Goal: Task Accomplishment & Management: Manage account settings

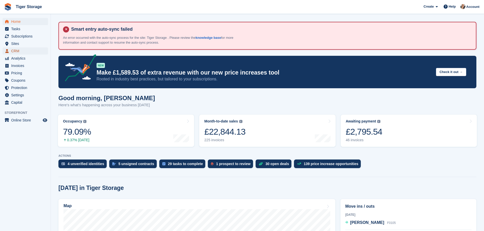
click at [21, 51] on span "CRM" at bounding box center [26, 50] width 30 height 7
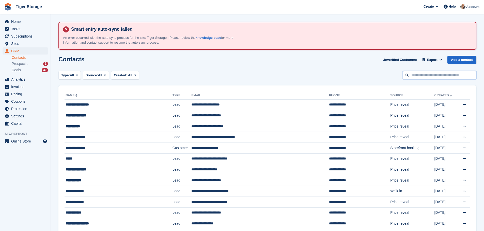
click at [444, 74] on input "text" at bounding box center [439, 75] width 74 height 8
type input "****"
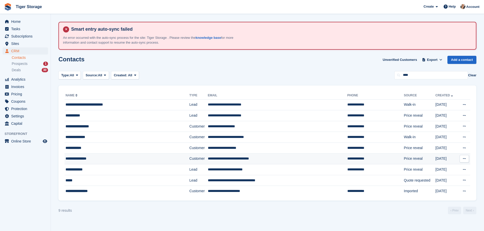
click at [101, 160] on div "**********" at bounding box center [117, 158] width 104 height 5
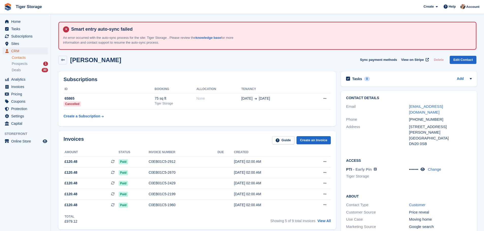
click at [25, 50] on span "CRM" at bounding box center [26, 50] width 30 height 7
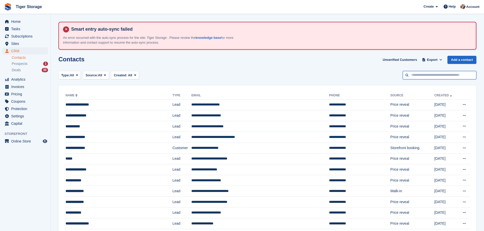
click at [440, 75] on input "text" at bounding box center [439, 75] width 74 height 8
type input "***"
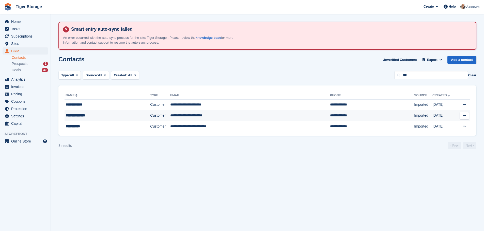
click at [118, 117] on div "**********" at bounding box center [97, 115] width 65 height 5
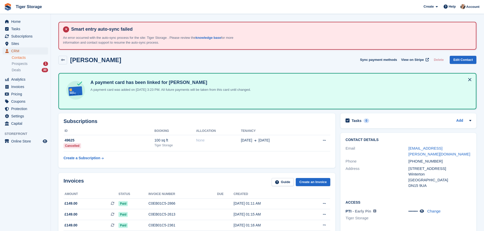
click at [24, 50] on span "CRM" at bounding box center [26, 50] width 30 height 7
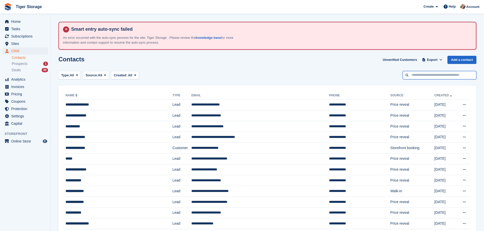
click at [462, 73] on input "text" at bounding box center [439, 75] width 74 height 8
type input "*****"
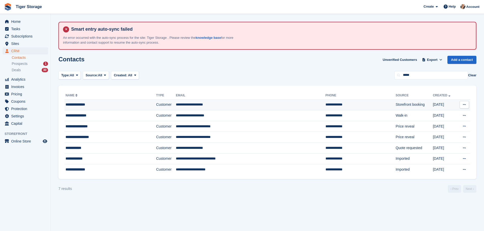
click at [176, 104] on td "**********" at bounding box center [250, 105] width 149 height 11
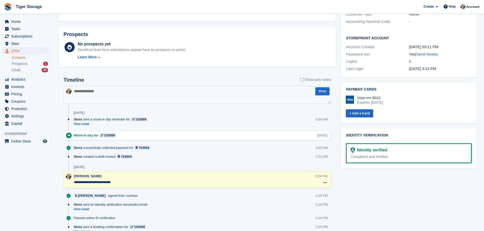
scroll to position [112, 0]
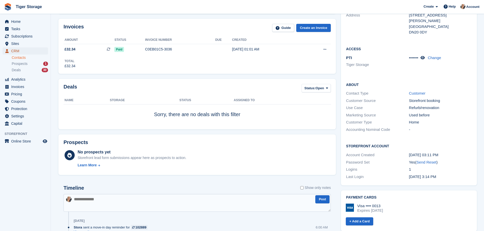
click at [41, 52] on span "CRM" at bounding box center [26, 50] width 30 height 7
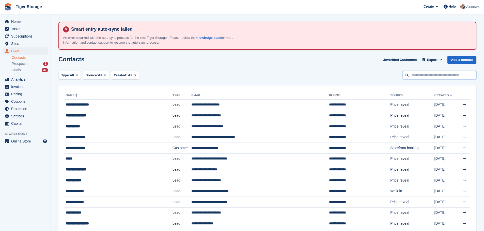
click at [447, 76] on input "text" at bounding box center [439, 75] width 74 height 8
type input "******"
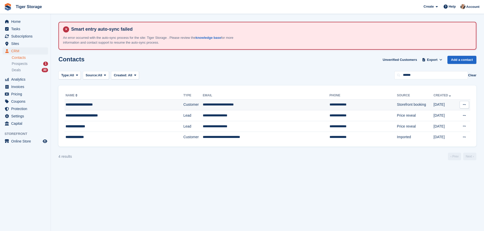
click at [249, 107] on td "**********" at bounding box center [266, 105] width 127 height 11
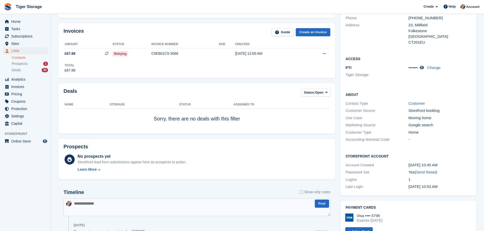
scroll to position [88, 0]
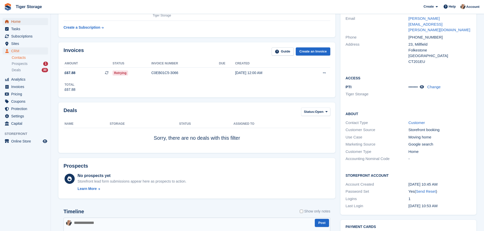
click at [17, 20] on span "Home" at bounding box center [26, 21] width 30 height 7
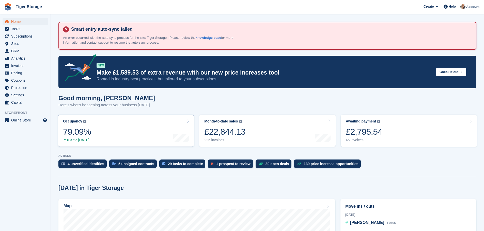
click at [112, 133] on link "Occupancy The percentage of all currently allocated units in terms of area. Inc…" at bounding box center [126, 131] width 136 height 32
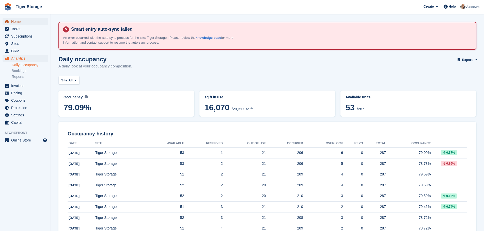
click at [18, 20] on span "Home" at bounding box center [26, 21] width 30 height 7
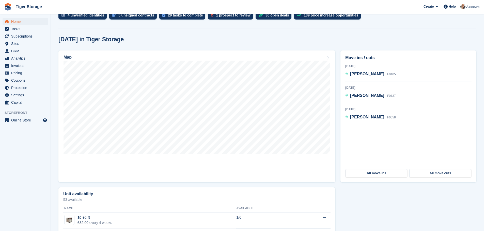
scroll to position [152, 0]
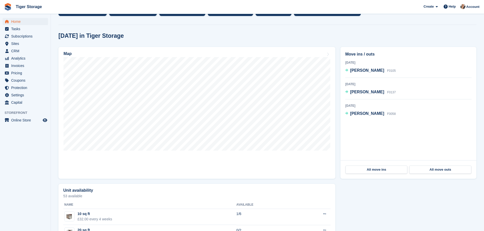
click at [214, 167] on link "Map" at bounding box center [196, 113] width 277 height 132
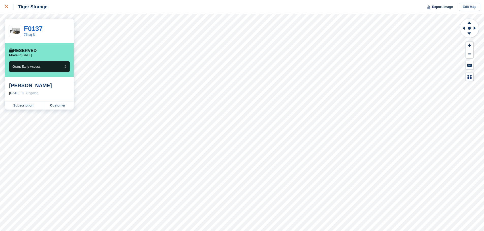
click at [8, 6] on icon at bounding box center [6, 6] width 3 height 3
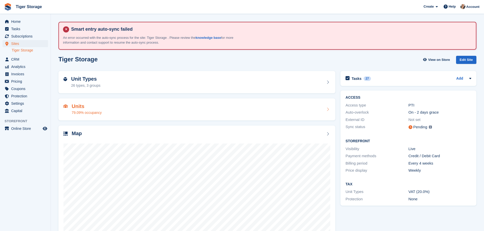
click at [112, 111] on div "Units 79.09% occupancy" at bounding box center [196, 110] width 267 height 12
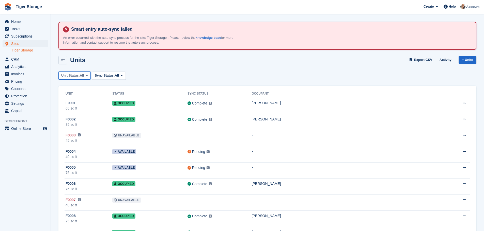
click at [69, 79] on button "Unit Status: All" at bounding box center [74, 76] width 32 height 8
click at [71, 95] on link "Available" at bounding box center [83, 96] width 44 height 9
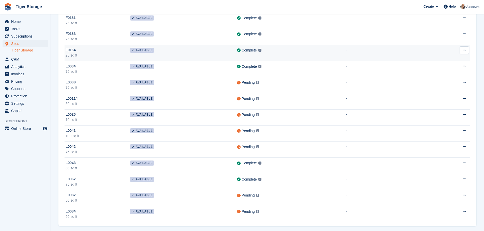
scroll to position [734, 0]
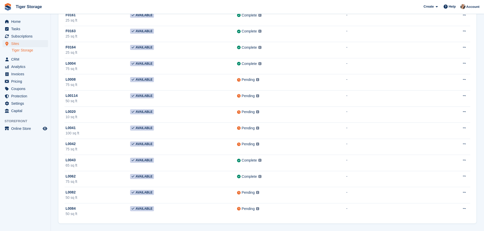
click at [20, 18] on div "Home Tasks Subscriptions Subscriptions Subscriptions Contracts Price increases …" at bounding box center [25, 65] width 51 height 99
click at [20, 23] on span "Home" at bounding box center [26, 21] width 30 height 7
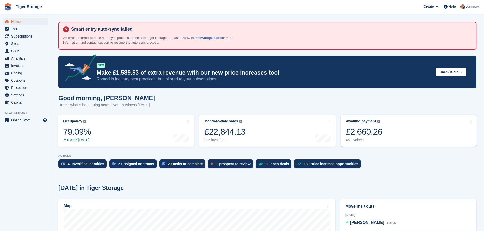
click at [388, 133] on link "Awaiting payment The total outstanding balance on all open invoices. £2,660.26 …" at bounding box center [408, 131] width 136 height 32
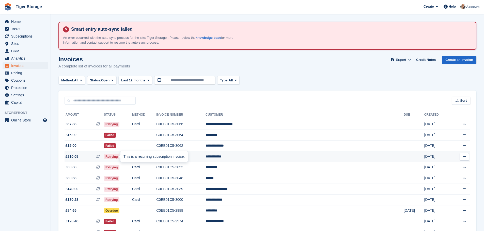
click at [100, 158] on icon at bounding box center [98, 157] width 4 height 4
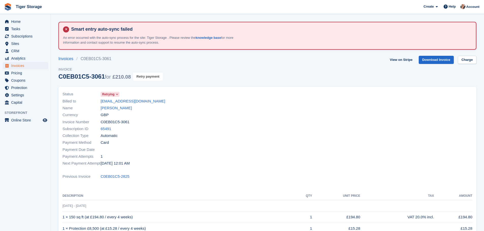
drag, startPoint x: 144, startPoint y: 78, endPoint x: 267, endPoint y: 17, distance: 137.4
click at [144, 78] on button "Retry payment" at bounding box center [148, 77] width 30 height 8
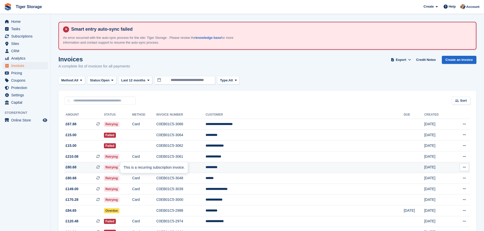
click at [100, 167] on icon at bounding box center [98, 168] width 4 height 4
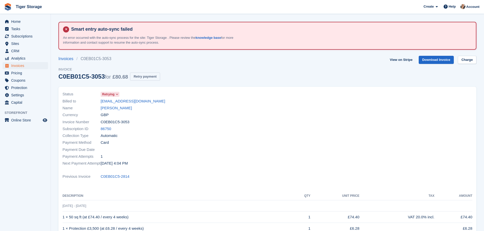
click at [144, 77] on button "Retry payment" at bounding box center [145, 77] width 30 height 8
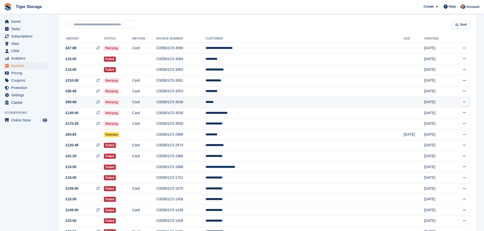
scroll to position [51, 0]
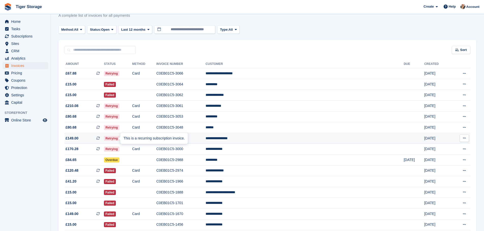
click at [100, 139] on icon at bounding box center [98, 139] width 4 height 4
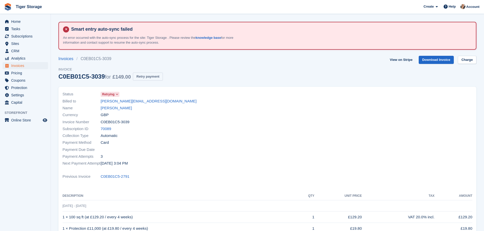
click at [139, 77] on button "Retry payment" at bounding box center [148, 77] width 30 height 8
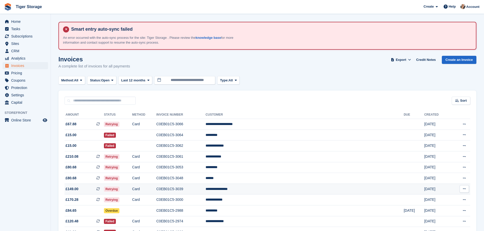
scroll to position [51, 0]
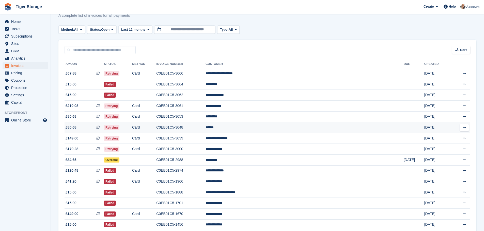
click at [100, 127] on icon at bounding box center [98, 128] width 4 height 4
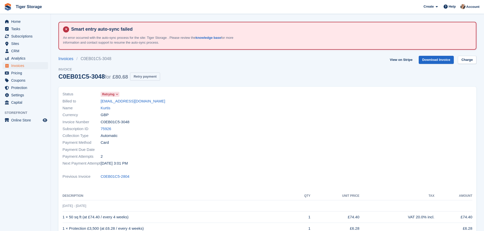
click at [143, 78] on button "Retry payment" at bounding box center [145, 77] width 30 height 8
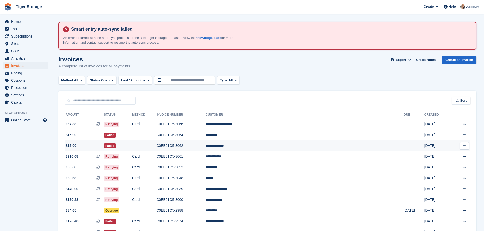
scroll to position [51, 0]
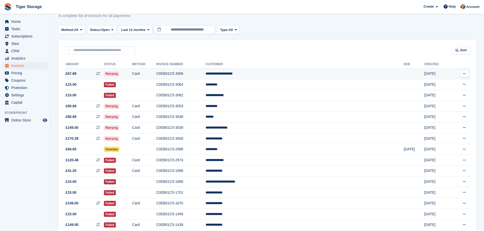
click at [104, 73] on span "£67.88 This is a recurring subscription invoice. This is a recurring subscripti…" at bounding box center [83, 73] width 39 height 5
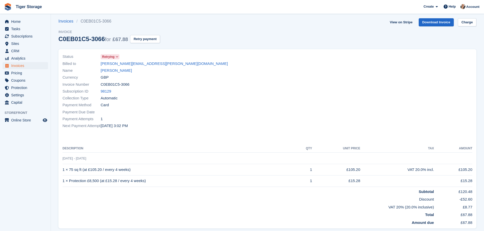
scroll to position [25, 0]
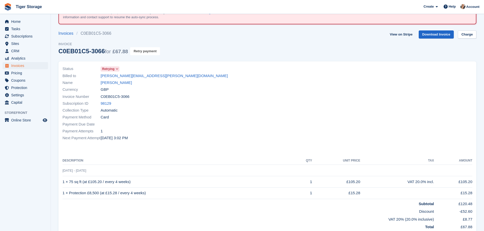
drag, startPoint x: 141, startPoint y: 50, endPoint x: 267, endPoint y: 20, distance: 129.2
click at [141, 49] on button "Retry payment" at bounding box center [145, 51] width 30 height 8
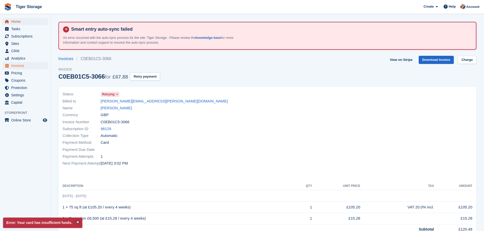
click at [19, 22] on span "Home" at bounding box center [26, 21] width 30 height 7
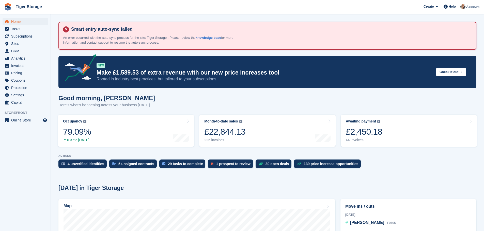
click at [230, 169] on link "1 prospect to review" at bounding box center [231, 165] width 47 height 11
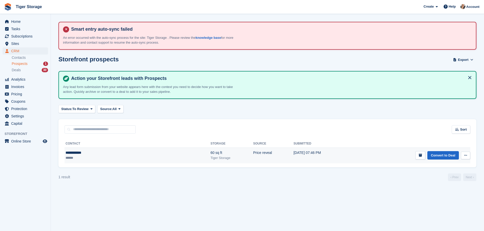
click at [293, 148] on td "25 Aug, 07:46 PM" at bounding box center [322, 156] width 59 height 16
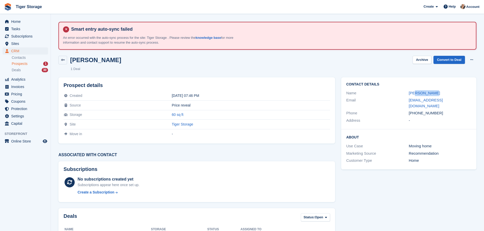
drag, startPoint x: 437, startPoint y: 93, endPoint x: 416, endPoint y: 96, distance: 21.6
click at [416, 96] on div "Name [PERSON_NAME]" at bounding box center [408, 93] width 125 height 7
copy link "[PERSON_NAME]"
click at [351, 199] on div "Contact Details Name [PERSON_NAME] Email [EMAIL_ADDRESS][DOMAIN_NAME] Phone [PH…" at bounding box center [408, 189] width 141 height 230
drag, startPoint x: 452, startPoint y: 101, endPoint x: 408, endPoint y: 103, distance: 43.7
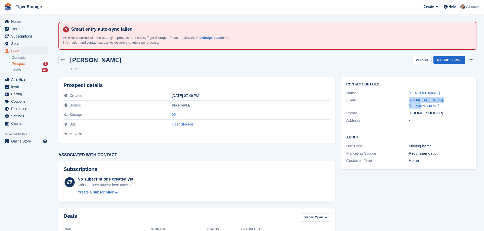
click at [408, 103] on div "Email [EMAIL_ADDRESS][DOMAIN_NAME]" at bounding box center [408, 103] width 125 height 13
copy div "[EMAIL_ADDRESS][DOMAIN_NAME]"
click at [440, 110] on div "[PHONE_NUMBER]" at bounding box center [439, 113] width 62 height 6
drag, startPoint x: 438, startPoint y: 107, endPoint x: 416, endPoint y: 109, distance: 21.9
click at [416, 110] on div "[PHONE_NUMBER]" at bounding box center [439, 113] width 62 height 6
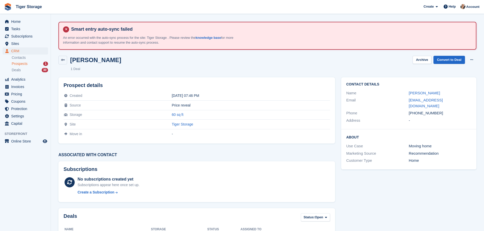
copy div "7772839243"
click at [415, 123] on div "Contact Details Name [PERSON_NAME] Email [EMAIL_ADDRESS][DOMAIN_NAME] Phone [PH…" at bounding box center [408, 103] width 135 height 52
drag, startPoint x: 450, startPoint y: 99, endPoint x: 406, endPoint y: 103, distance: 44.3
click at [406, 103] on div "Email [EMAIL_ADDRESS][DOMAIN_NAME]" at bounding box center [408, 103] width 125 height 13
copy div "[EMAIL_ADDRESS][DOMAIN_NAME]"
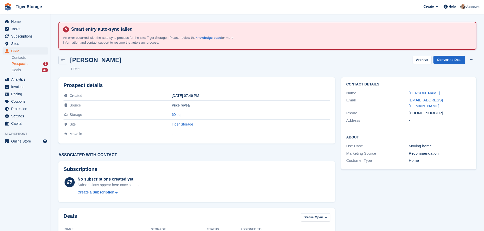
click at [384, 195] on div "Contact Details Name [PERSON_NAME] Email [EMAIL_ADDRESS][DOMAIN_NAME] Phone [PH…" at bounding box center [408, 189] width 141 height 230
click at [443, 59] on link "Convert to Deal" at bounding box center [448, 60] width 31 height 8
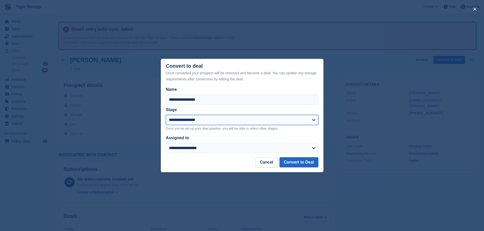
click at [252, 124] on select "**********" at bounding box center [242, 120] width 152 height 10
select select "****"
click at [166, 115] on select "**********" at bounding box center [242, 120] width 152 height 10
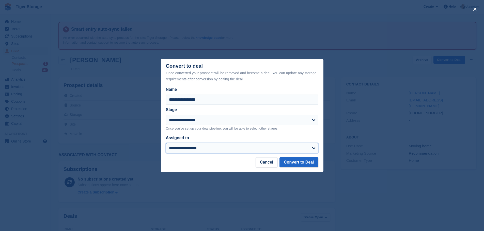
click at [253, 151] on select "**********" at bounding box center [242, 148] width 152 height 10
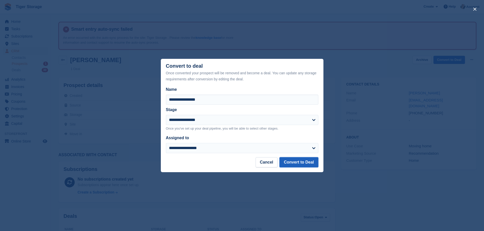
click at [288, 166] on button "Convert to Deal" at bounding box center [298, 162] width 39 height 10
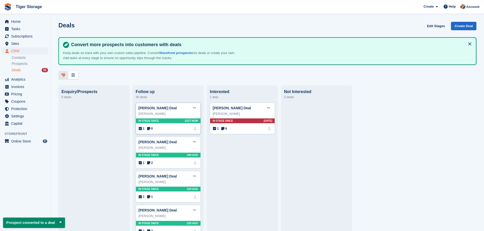
click at [178, 119] on div "[PERSON_NAME] Deal Edit deal [PERSON_NAME] as won [PERSON_NAME] as lost Delete …" at bounding box center [168, 119] width 65 height 32
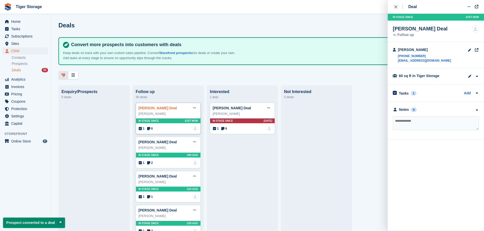
click at [163, 110] on link "[PERSON_NAME] Deal" at bounding box center [157, 108] width 38 height 4
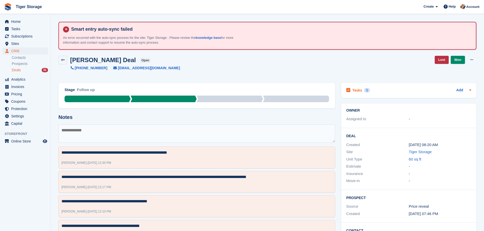
click at [470, 93] on div at bounding box center [469, 90] width 4 height 6
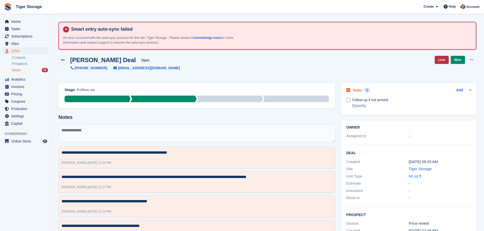
click at [470, 93] on div at bounding box center [469, 90] width 4 height 6
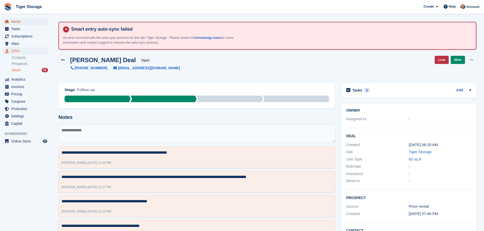
click at [34, 24] on span "Home" at bounding box center [26, 21] width 30 height 7
